Goal: Complete application form

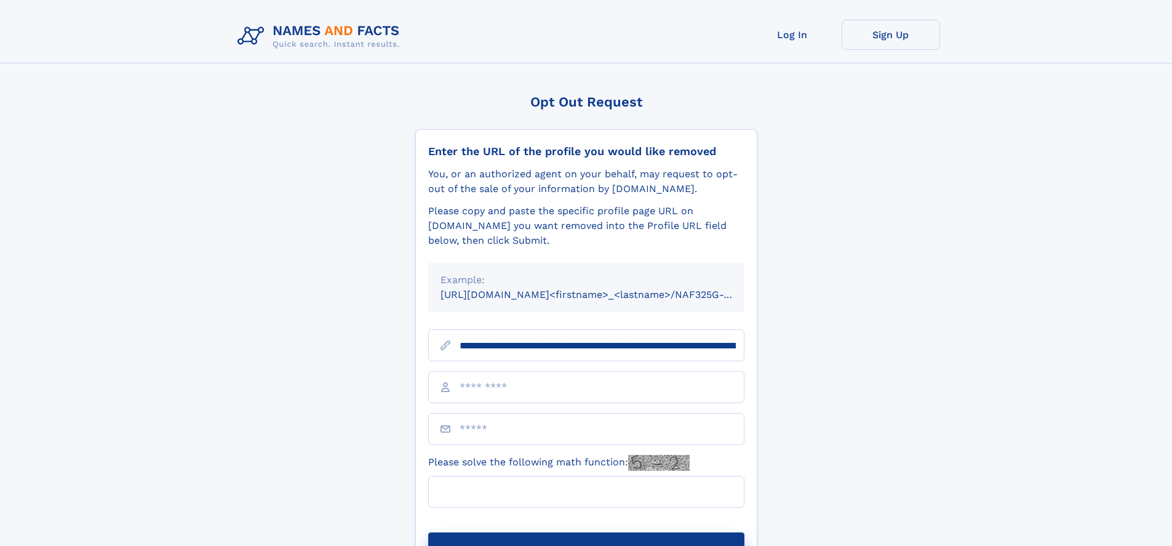
type input "**********"
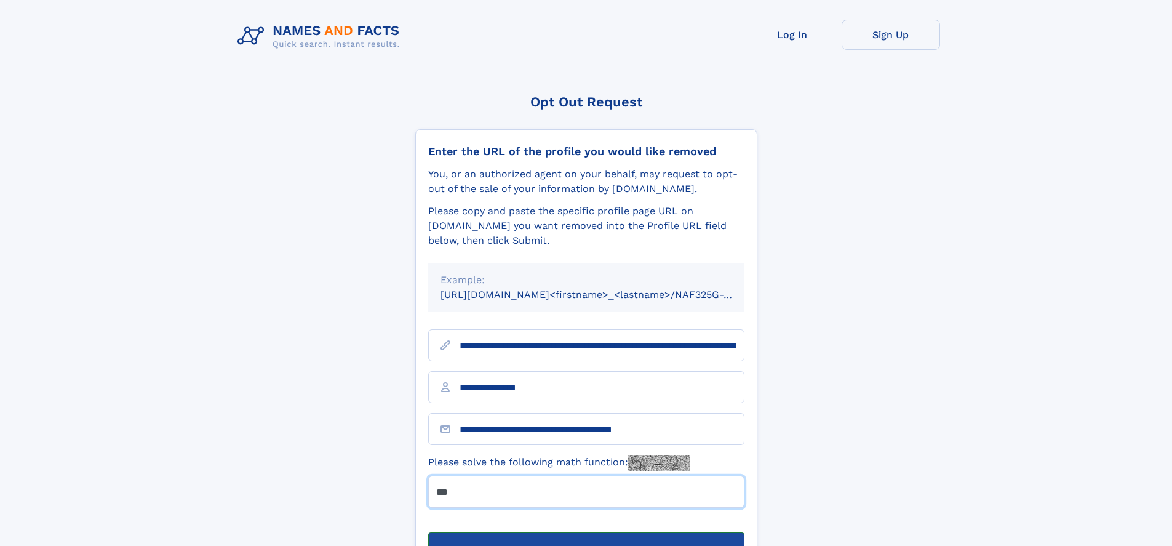
type input "***"
click at [585, 532] on button "Submit Opt Out Request" at bounding box center [586, 551] width 316 height 39
